Goal: Information Seeking & Learning: Understand process/instructions

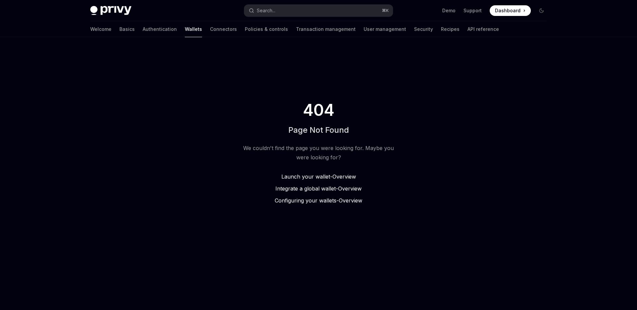
click at [346, 188] on span "Overview" at bounding box center [350, 188] width 24 height 7
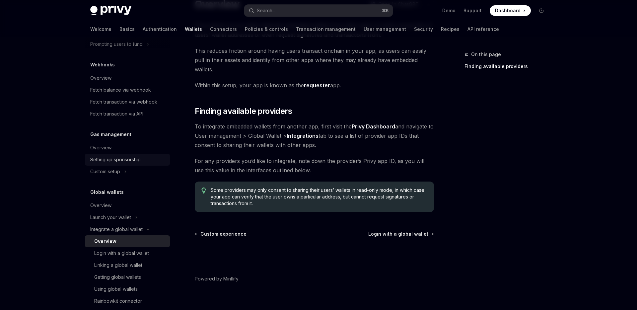
scroll to position [344, 0]
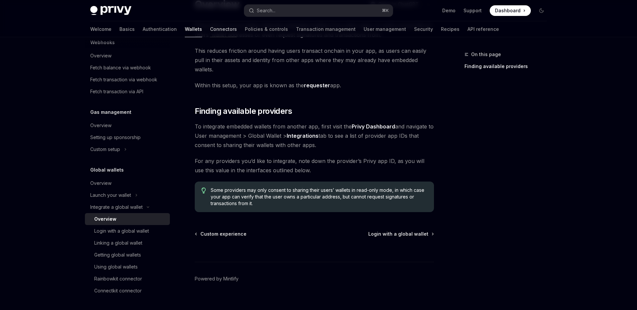
click at [210, 27] on link "Connectors" at bounding box center [223, 29] width 27 height 16
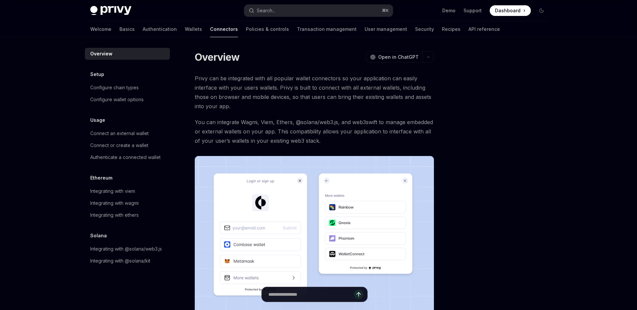
scroll to position [58, 0]
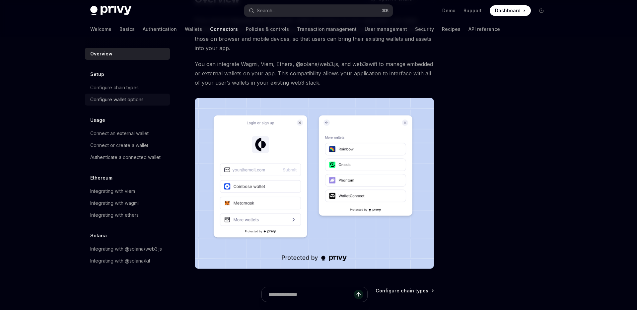
click at [134, 102] on div "Configure wallet options" at bounding box center [116, 100] width 53 height 8
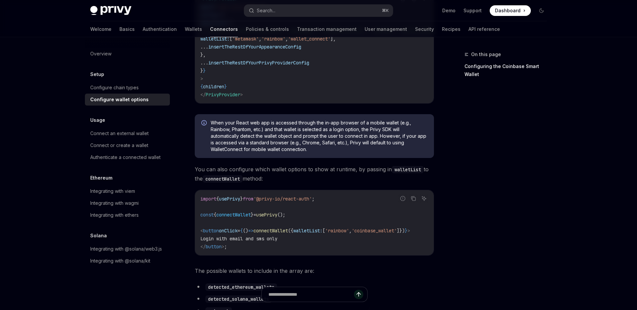
scroll to position [6, 0]
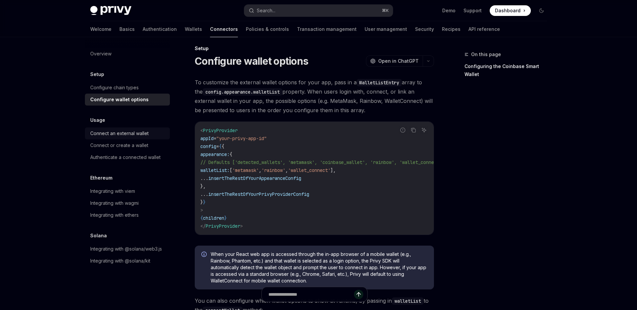
click at [111, 136] on div "Connect an external wallet" at bounding box center [119, 133] width 58 height 8
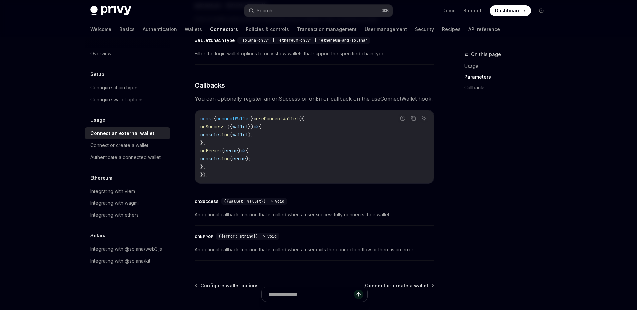
scroll to position [359, 0]
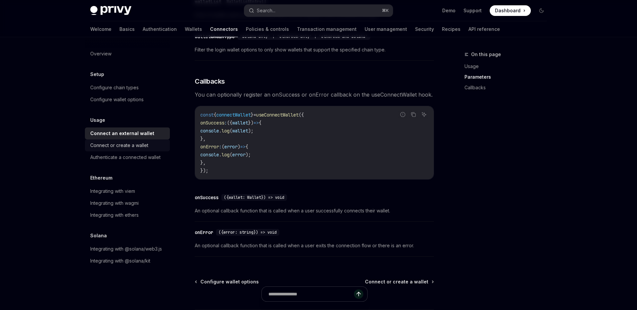
click at [110, 147] on div "Connect or create a wallet" at bounding box center [119, 145] width 58 height 8
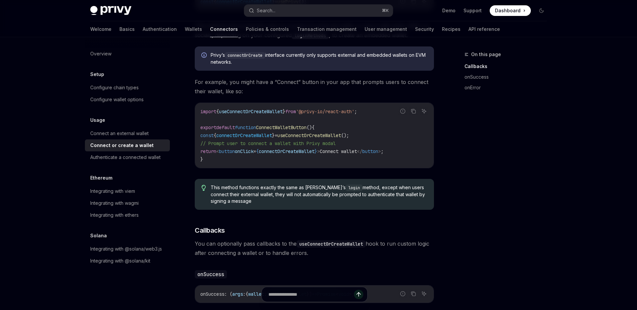
scroll to position [151, 0]
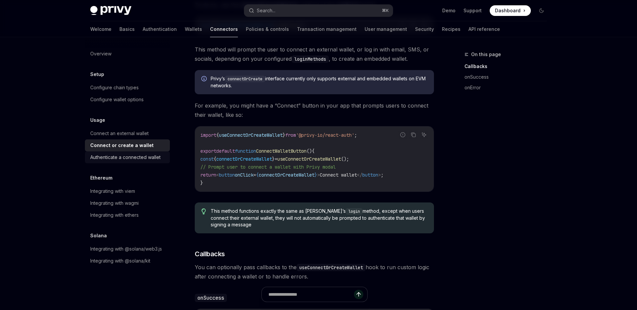
click at [138, 155] on div "Authenticate a connected wallet" at bounding box center [125, 157] width 70 height 8
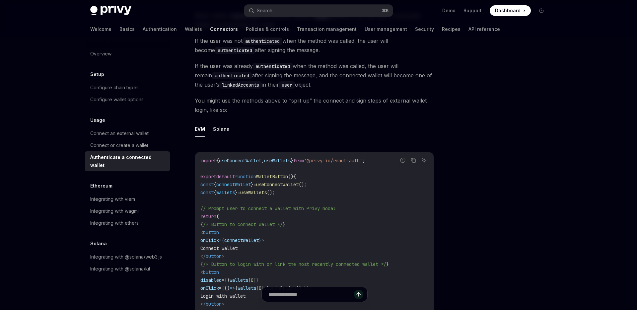
scroll to position [400, 0]
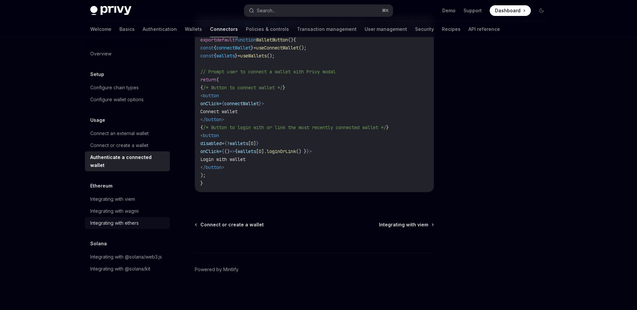
click at [134, 219] on div "Integrating with ethers" at bounding box center [114, 223] width 48 height 8
type textarea "*"
